Goal: Transaction & Acquisition: Purchase product/service

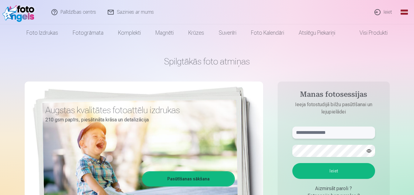
click at [316, 132] on input "text" at bounding box center [333, 132] width 83 height 12
type input "**********"
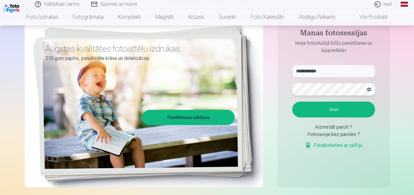
scroll to position [122, 0]
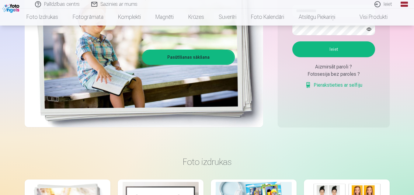
click at [334, 52] on button "Ieiet" at bounding box center [333, 49] width 83 height 16
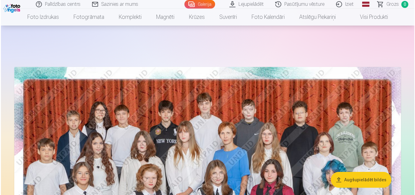
scroll to position [152, 0]
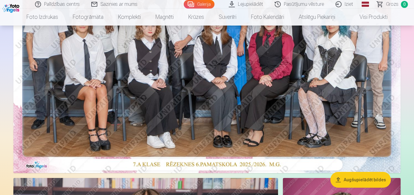
click at [144, 64] on img at bounding box center [206, 44] width 387 height 258
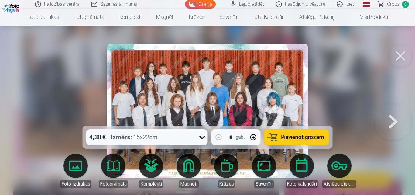
click at [299, 136] on span "Pievienot grozam" at bounding box center [303, 136] width 43 height 5
click at [389, 119] on button at bounding box center [393, 110] width 39 height 17
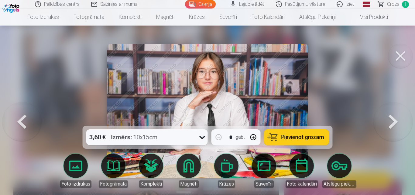
click at [389, 119] on button at bounding box center [393, 110] width 39 height 17
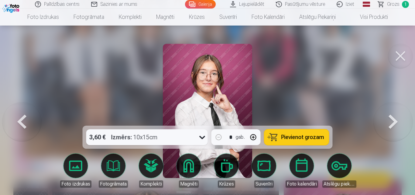
click at [389, 119] on button at bounding box center [393, 110] width 39 height 17
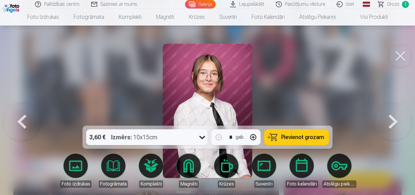
click at [389, 119] on button at bounding box center [393, 110] width 39 height 17
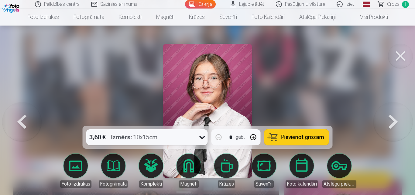
click at [389, 119] on button at bounding box center [393, 110] width 39 height 17
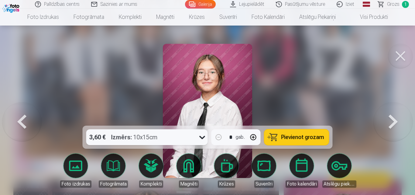
click at [389, 119] on button at bounding box center [393, 110] width 39 height 17
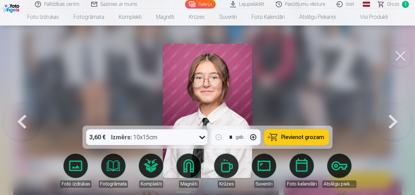
click at [389, 119] on button at bounding box center [393, 110] width 39 height 17
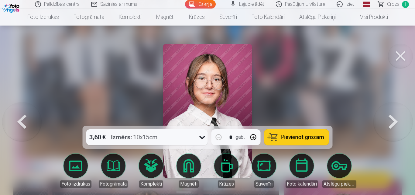
click at [389, 119] on button at bounding box center [393, 110] width 39 height 17
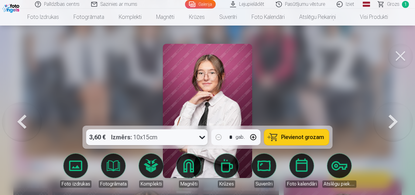
click at [389, 119] on button at bounding box center [393, 110] width 39 height 17
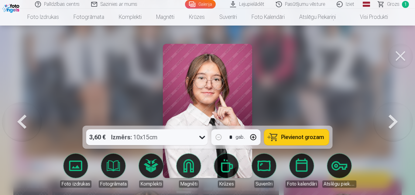
click at [389, 119] on button at bounding box center [393, 110] width 39 height 17
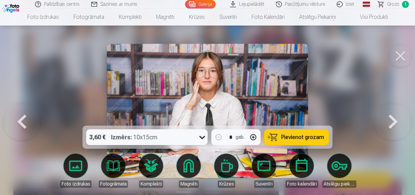
click at [389, 119] on button at bounding box center [393, 110] width 39 height 17
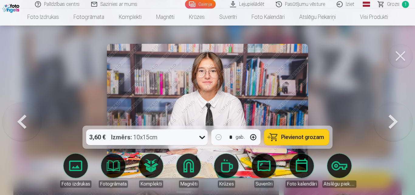
click at [389, 119] on button at bounding box center [393, 110] width 39 height 17
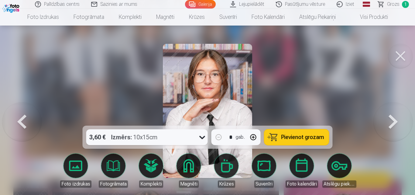
click at [389, 119] on button at bounding box center [393, 110] width 39 height 17
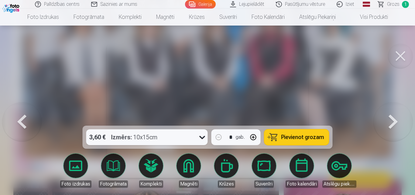
click at [389, 119] on button at bounding box center [393, 110] width 39 height 17
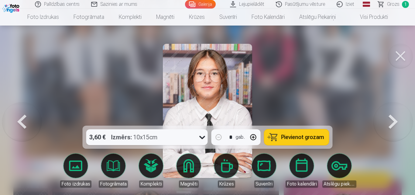
click at [389, 119] on button at bounding box center [393, 110] width 39 height 17
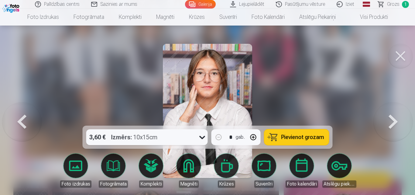
click at [389, 119] on button at bounding box center [393, 110] width 39 height 17
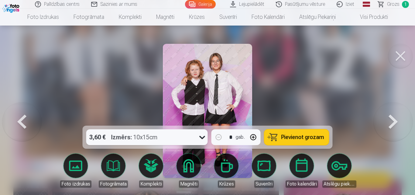
click at [393, 119] on button at bounding box center [393, 110] width 39 height 17
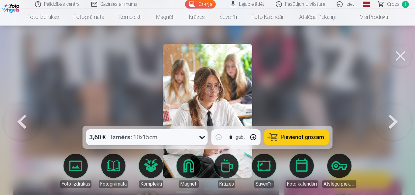
click at [393, 119] on button at bounding box center [393, 110] width 39 height 17
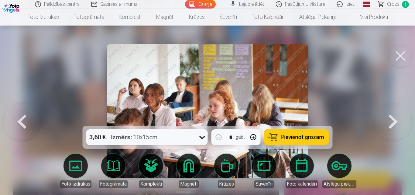
click at [393, 119] on button at bounding box center [393, 110] width 39 height 17
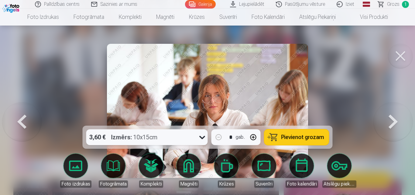
click at [393, 119] on button at bounding box center [393, 110] width 39 height 17
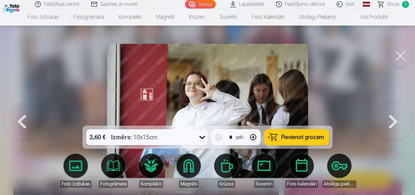
click at [393, 119] on button at bounding box center [393, 110] width 39 height 17
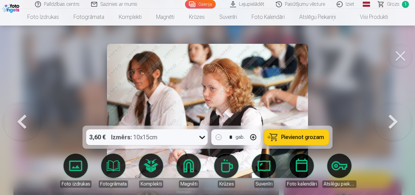
click at [393, 119] on button at bounding box center [393, 110] width 39 height 17
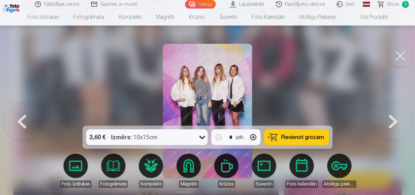
click at [393, 119] on button at bounding box center [393, 110] width 39 height 17
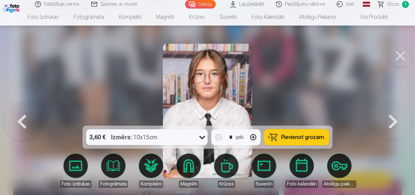
click at [24, 119] on button at bounding box center [21, 110] width 39 height 17
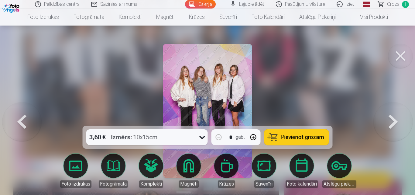
click at [295, 139] on span "Pievienot grozam" at bounding box center [303, 136] width 43 height 5
click at [20, 119] on button at bounding box center [21, 110] width 39 height 17
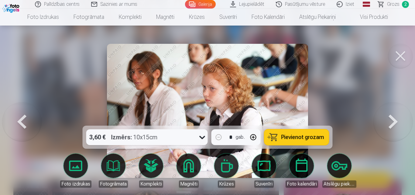
click at [20, 119] on button at bounding box center [21, 110] width 39 height 17
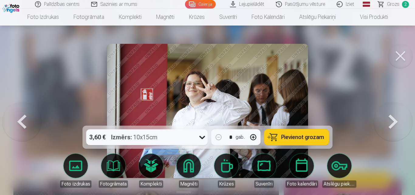
click at [20, 119] on button at bounding box center [21, 110] width 39 height 17
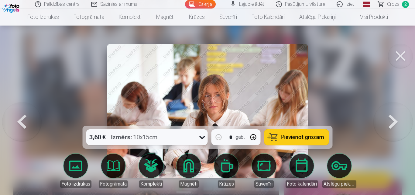
click at [20, 119] on button at bounding box center [21, 110] width 39 height 17
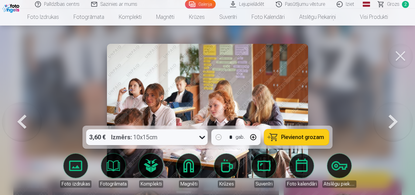
click at [20, 119] on button at bounding box center [21, 110] width 39 height 17
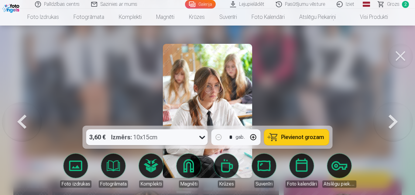
click at [20, 119] on button at bounding box center [21, 110] width 39 height 17
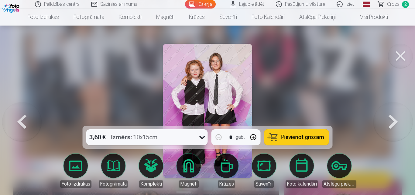
click at [20, 119] on button at bounding box center [21, 110] width 39 height 17
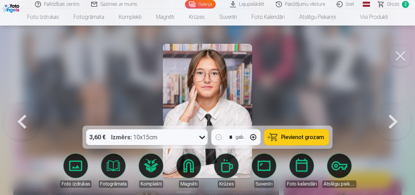
click at [396, 119] on button at bounding box center [393, 110] width 39 height 17
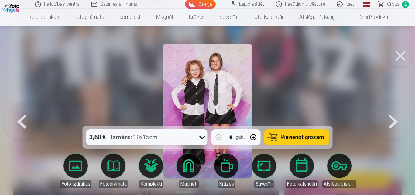
click at [317, 140] on span "Pievienot grozam" at bounding box center [303, 136] width 43 height 5
click at [394, 119] on button at bounding box center [393, 110] width 39 height 17
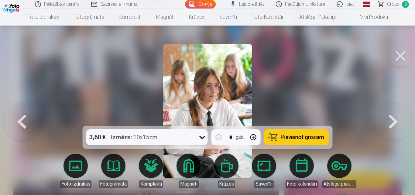
click at [394, 119] on button at bounding box center [393, 110] width 39 height 17
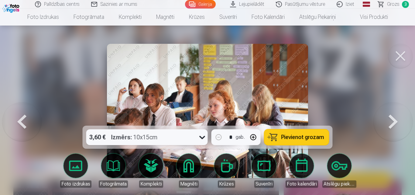
click at [394, 119] on button at bounding box center [393, 110] width 39 height 17
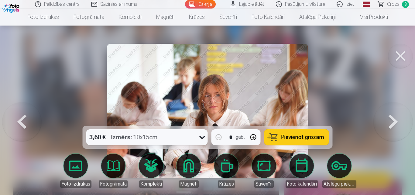
click at [394, 119] on button at bounding box center [393, 110] width 39 height 17
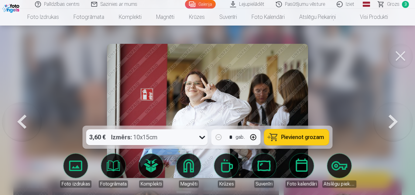
click at [394, 119] on button at bounding box center [393, 110] width 39 height 17
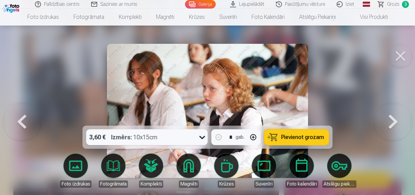
click at [394, 119] on button at bounding box center [393, 110] width 39 height 17
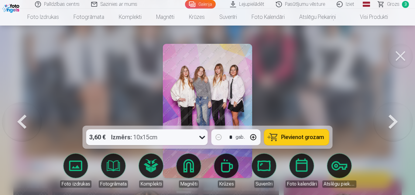
click at [394, 119] on button at bounding box center [393, 110] width 39 height 17
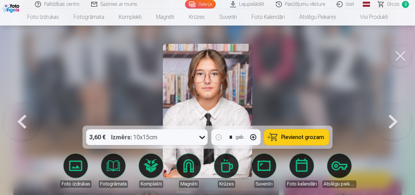
click at [394, 119] on button at bounding box center [393, 110] width 39 height 17
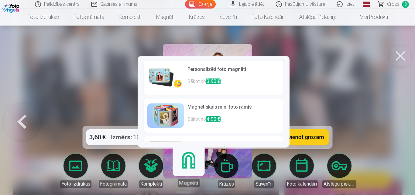
click at [184, 169] on link "Magnēti" at bounding box center [188, 167] width 37 height 37
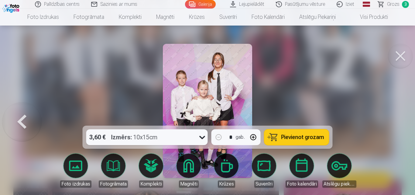
click at [307, 100] on div at bounding box center [207, 97] width 415 height 195
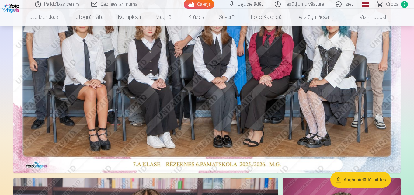
click at [290, 102] on img at bounding box center [206, 44] width 387 height 258
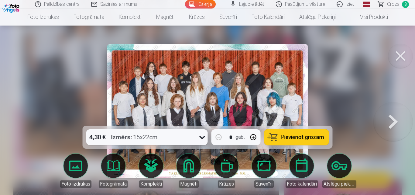
click at [390, 119] on button at bounding box center [393, 110] width 39 height 17
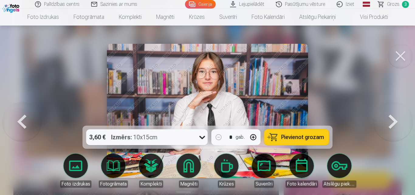
click at [390, 119] on button at bounding box center [393, 110] width 39 height 17
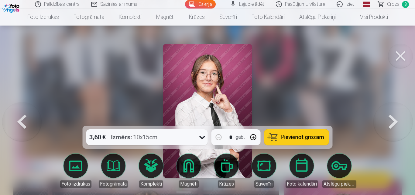
click at [390, 119] on button at bounding box center [393, 110] width 39 height 17
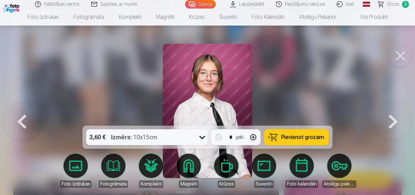
click at [390, 119] on button at bounding box center [393, 110] width 39 height 17
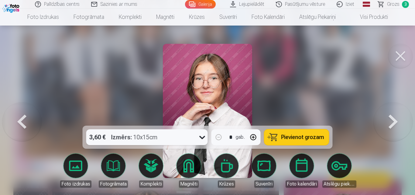
click at [34, 119] on button at bounding box center [21, 110] width 39 height 17
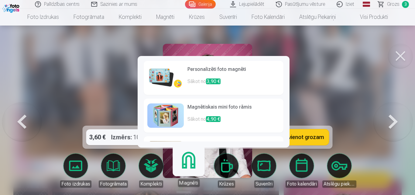
click at [185, 173] on link "Magnēti" at bounding box center [188, 167] width 37 height 37
click at [206, 66] on h6 "Personalizēti foto magnēti" at bounding box center [234, 72] width 92 height 12
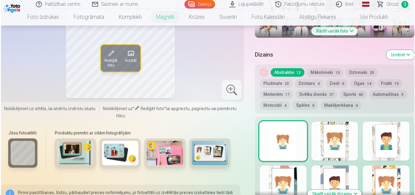
scroll to position [395, 0]
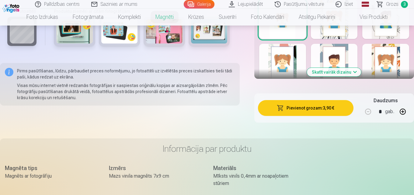
click at [319, 103] on button "Pievienot grozam : 3,90 €" at bounding box center [305, 108] width 95 height 16
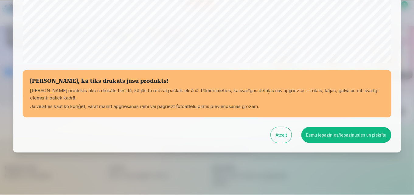
scroll to position [243, 0]
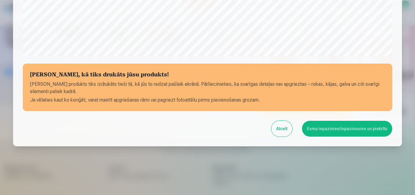
click at [340, 128] on button "Esmu iepazinies/iepazinusies un piekrītu" at bounding box center [347, 129] width 90 height 16
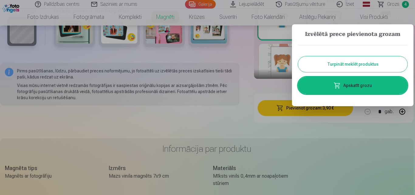
click at [365, 64] on button "Turpināt meklēt produktus" at bounding box center [352, 64] width 109 height 16
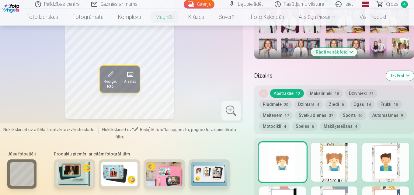
scroll to position [213, 0]
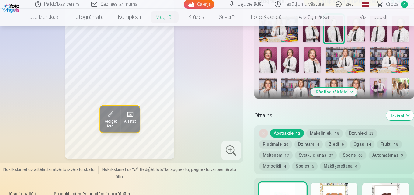
click at [393, 5] on span "Grozs" at bounding box center [392, 4] width 12 height 7
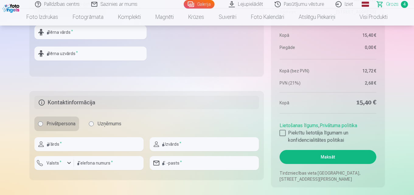
scroll to position [486, 0]
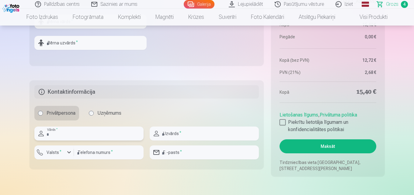
click at [84, 135] on input "text" at bounding box center [88, 133] width 109 height 14
type input "******"
click at [220, 134] on input "text" at bounding box center [204, 133] width 109 height 14
type input "**********"
click at [95, 152] on input "number" at bounding box center [109, 152] width 70 height 14
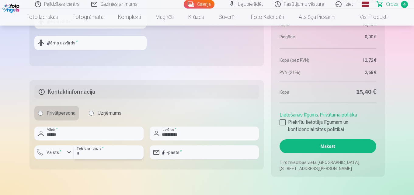
type input "********"
click at [214, 149] on input "email" at bounding box center [204, 152] width 109 height 14
type input "**********"
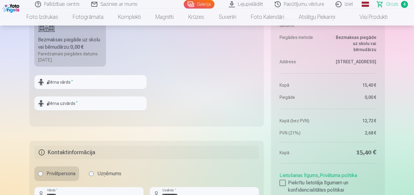
scroll to position [426, 0]
click at [92, 79] on input "text" at bounding box center [90, 82] width 112 height 14
type input "********"
click at [74, 101] on input "text" at bounding box center [90, 104] width 112 height 14
type input "**********"
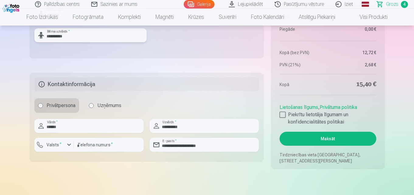
scroll to position [547, 0]
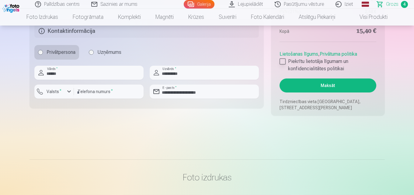
click at [284, 61] on div at bounding box center [282, 61] width 6 height 6
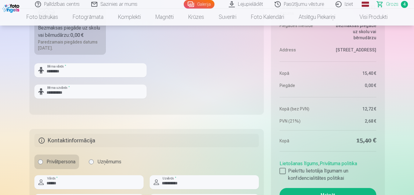
scroll to position [486, 0]
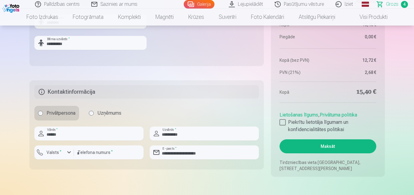
click at [320, 145] on button "Maksāt" at bounding box center [327, 146] width 96 height 14
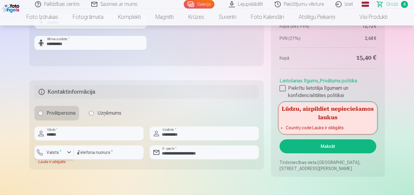
click at [47, 153] on label "Valsts *" at bounding box center [54, 152] width 20 height 6
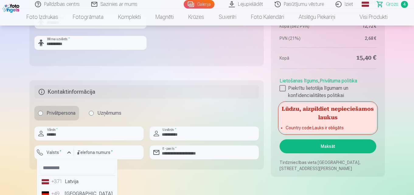
click at [72, 184] on li "+371 Latvija" at bounding box center [77, 181] width 76 height 12
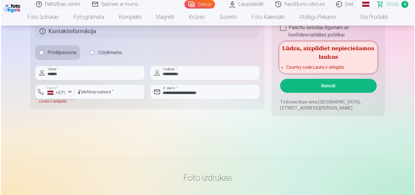
scroll to position [547, 0]
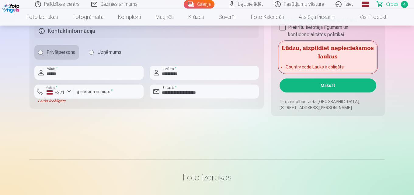
click at [344, 86] on button "Maksāt" at bounding box center [327, 85] width 96 height 14
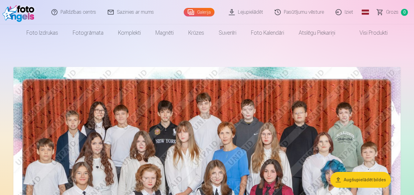
click at [351, 11] on link "Iziet" at bounding box center [344, 12] width 29 height 24
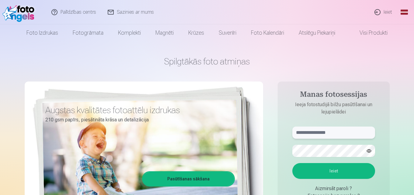
click at [327, 134] on input "text" at bounding box center [333, 132] width 83 height 12
type input "**********"
click at [292, 163] on button "Ieiet" at bounding box center [333, 171] width 83 height 16
